Goal: Task Accomplishment & Management: Manage account settings

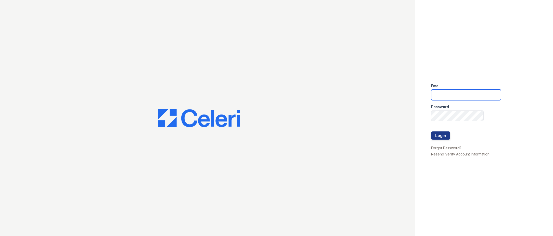
click at [443, 93] on input "email" at bounding box center [467, 94] width 70 height 11
type input "[EMAIL_ADDRESS][DOMAIN_NAME]"
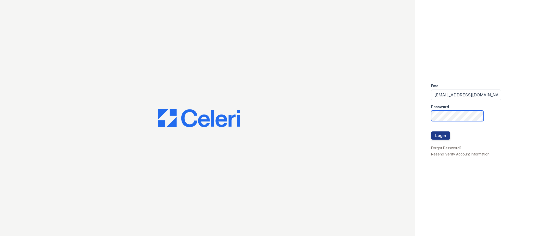
click at [432, 131] on button "Login" at bounding box center [441, 135] width 19 height 8
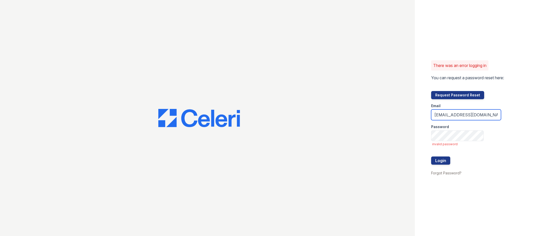
drag, startPoint x: 464, startPoint y: 115, endPoint x: 434, endPoint y: 116, distance: 29.9
click at [434, 116] on input "[EMAIL_ADDRESS][DOMAIN_NAME]" at bounding box center [467, 114] width 70 height 11
